Goal: Ask a question

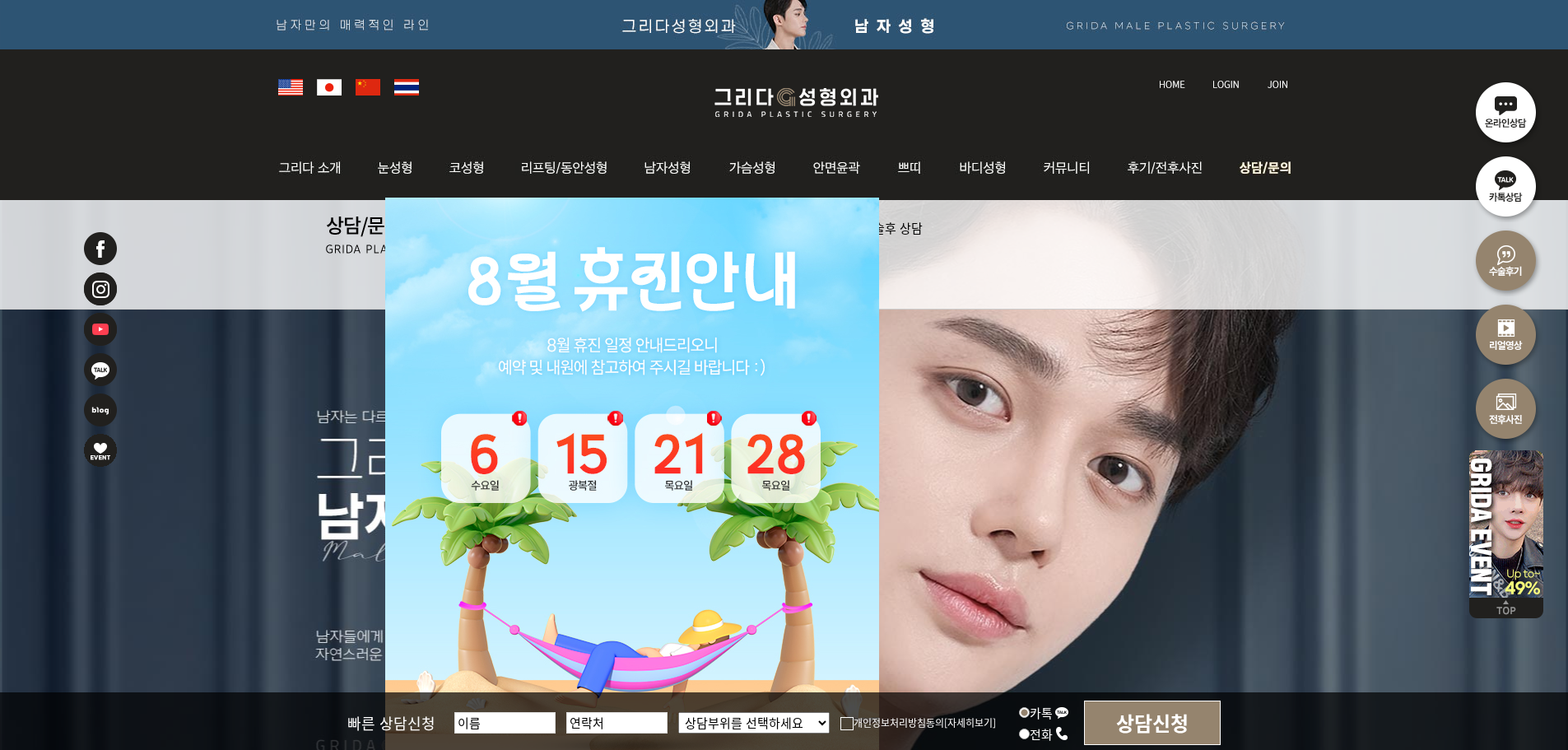
click at [1273, 164] on img at bounding box center [1261, 167] width 74 height 64
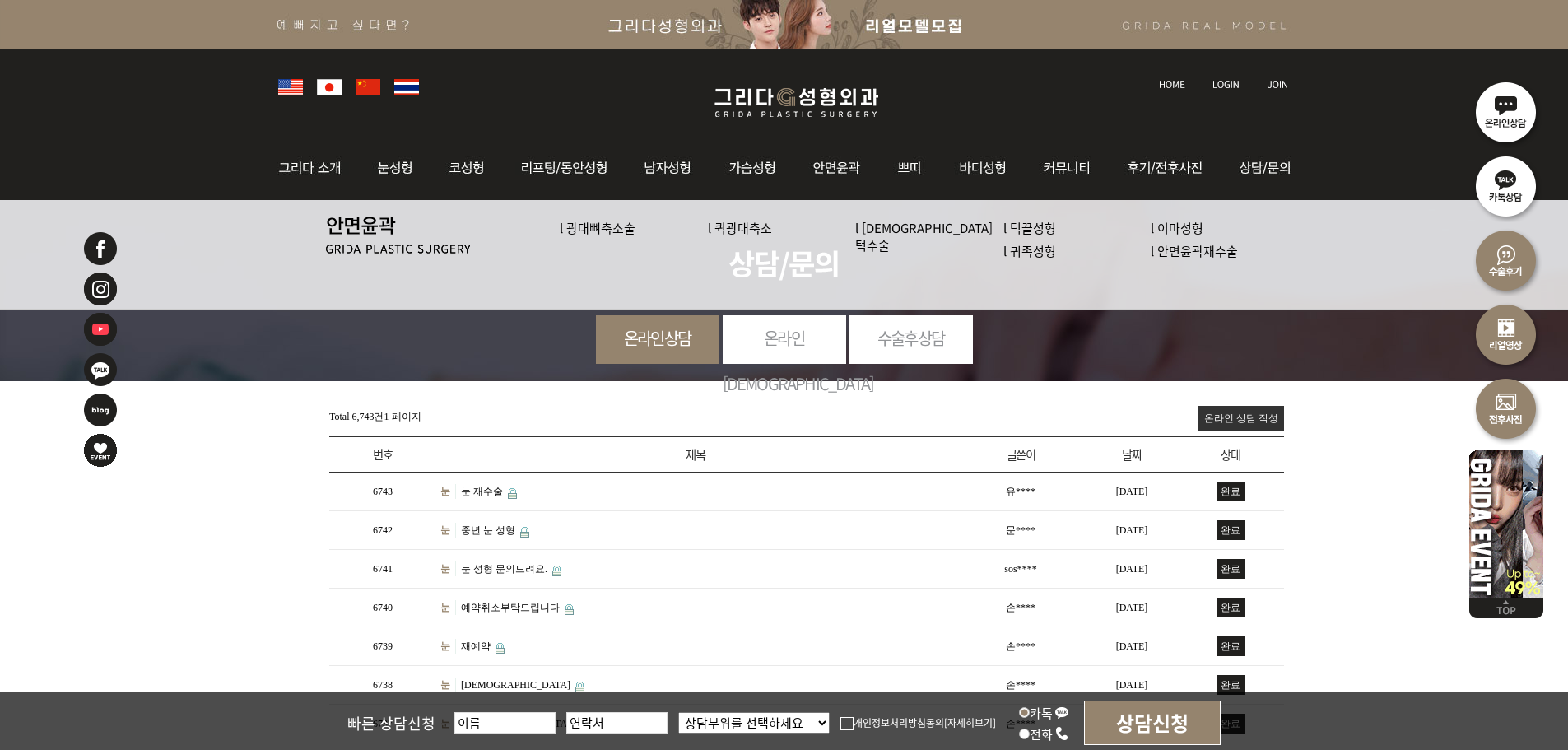
click at [817, 97] on img at bounding box center [796, 102] width 197 height 39
